Goal: Entertainment & Leisure: Consume media (video, audio)

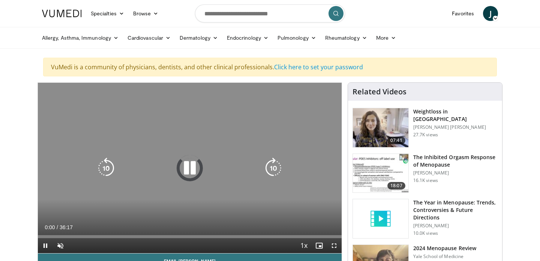
click at [190, 173] on icon "Video Player" at bounding box center [189, 168] width 21 height 21
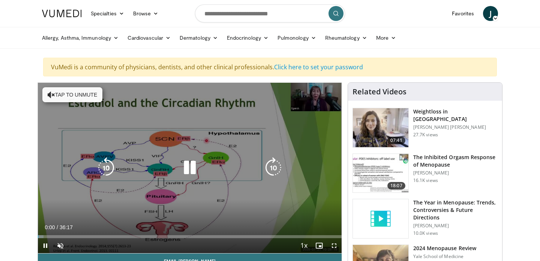
click at [55, 92] on button "Tap to unmute" at bounding box center [72, 94] width 60 height 15
click at [189, 179] on div "10 seconds Tap to unmute" at bounding box center [190, 168] width 304 height 171
